Goal: Transaction & Acquisition: Book appointment/travel/reservation

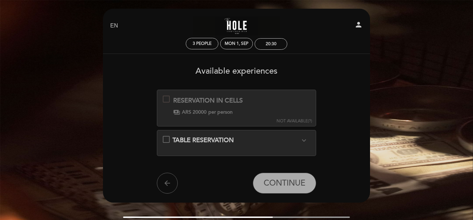
click at [166, 139] on div "TABLE RESERVATION expand_more" at bounding box center [237, 140] width 148 height 9
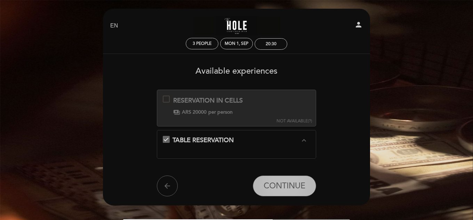
click at [290, 186] on span "CONTINUE" at bounding box center [285, 187] width 42 height 10
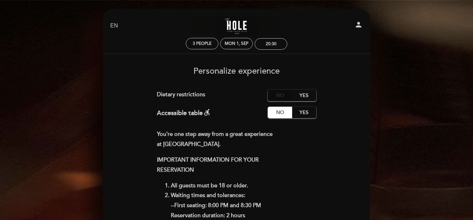
click at [278, 94] on label "No" at bounding box center [280, 95] width 24 height 11
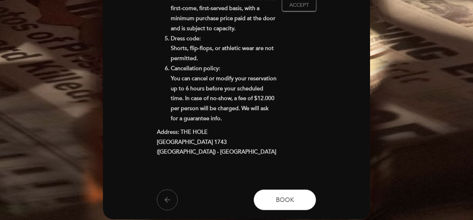
scroll to position [299, 0]
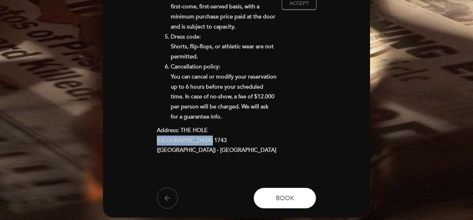
drag, startPoint x: 157, startPoint y: 142, endPoint x: 207, endPoint y: 142, distance: 49.7
click at [207, 142] on p "Address: THE HOLE [GEOGRAPHIC_DATA] 1743 ([GEOGRAPHIC_DATA]) - [GEOGRAPHIC_DATA]" at bounding box center [217, 141] width 120 height 30
click at [171, 188] on button "arrow_back" at bounding box center [167, 198] width 21 height 21
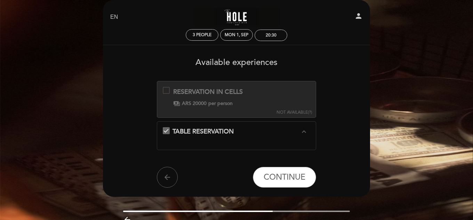
scroll to position [0, 0]
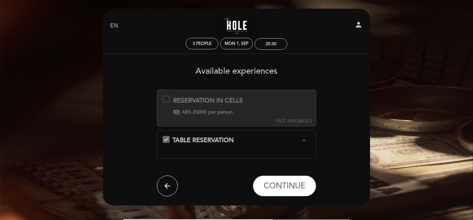
click at [171, 183] on icon "arrow_back" at bounding box center [167, 186] width 8 height 8
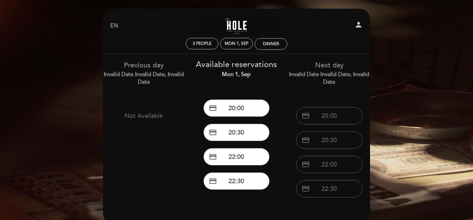
click at [240, 23] on link "The Hole Bar" at bounding box center [236, 25] width 87 height 19
